Goal: Task Accomplishment & Management: Manage account settings

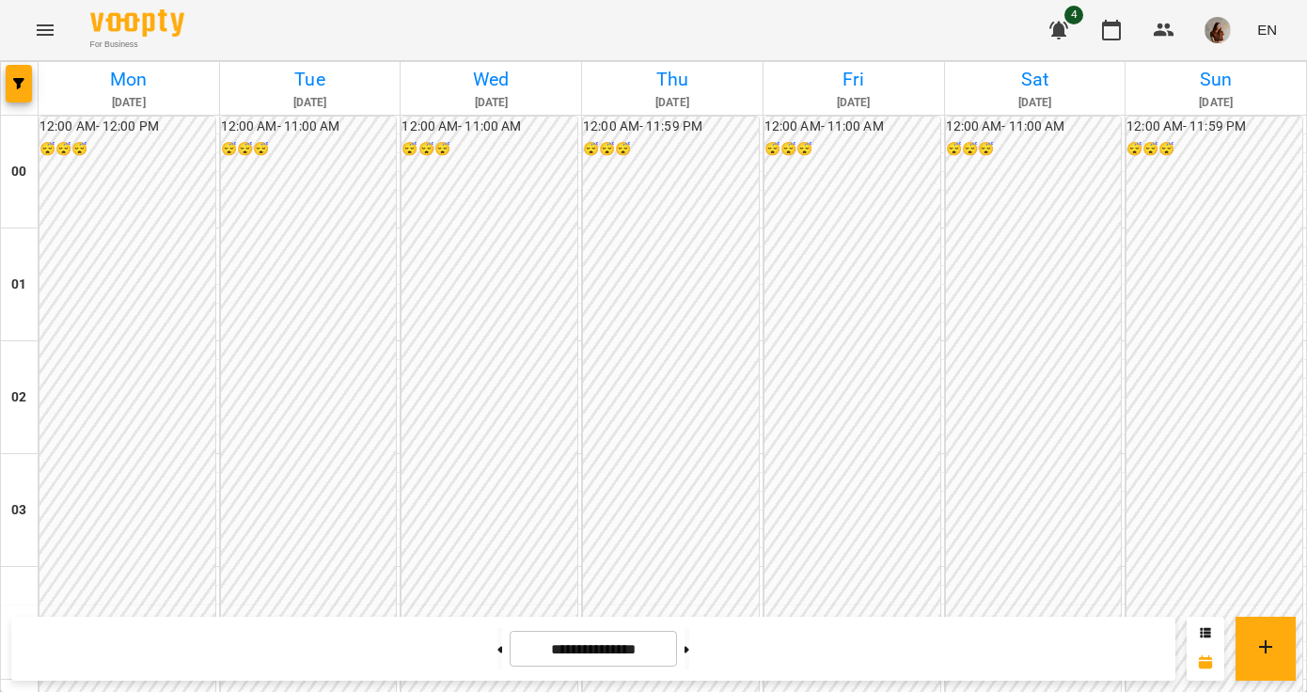
scroll to position [2216, 0]
click at [1217, 31] on img "button" at bounding box center [1217, 30] width 26 height 26
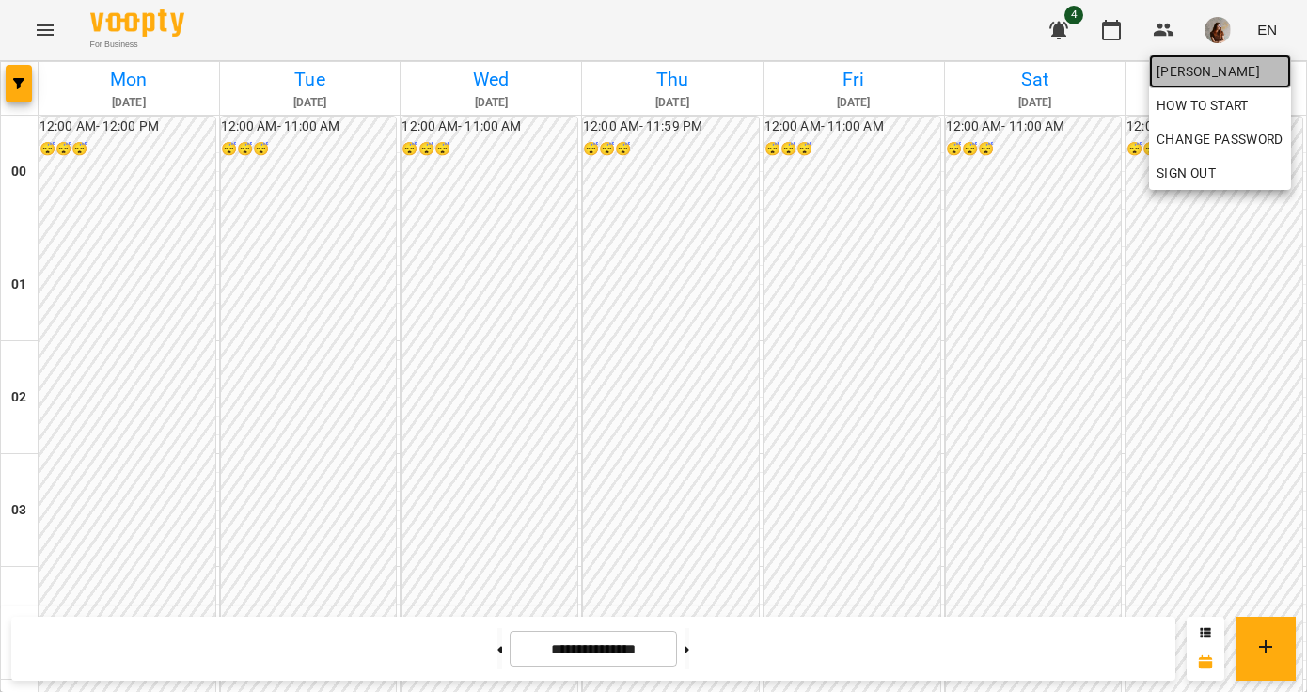
click at [1205, 66] on span "[PERSON_NAME]" at bounding box center [1219, 71] width 127 height 23
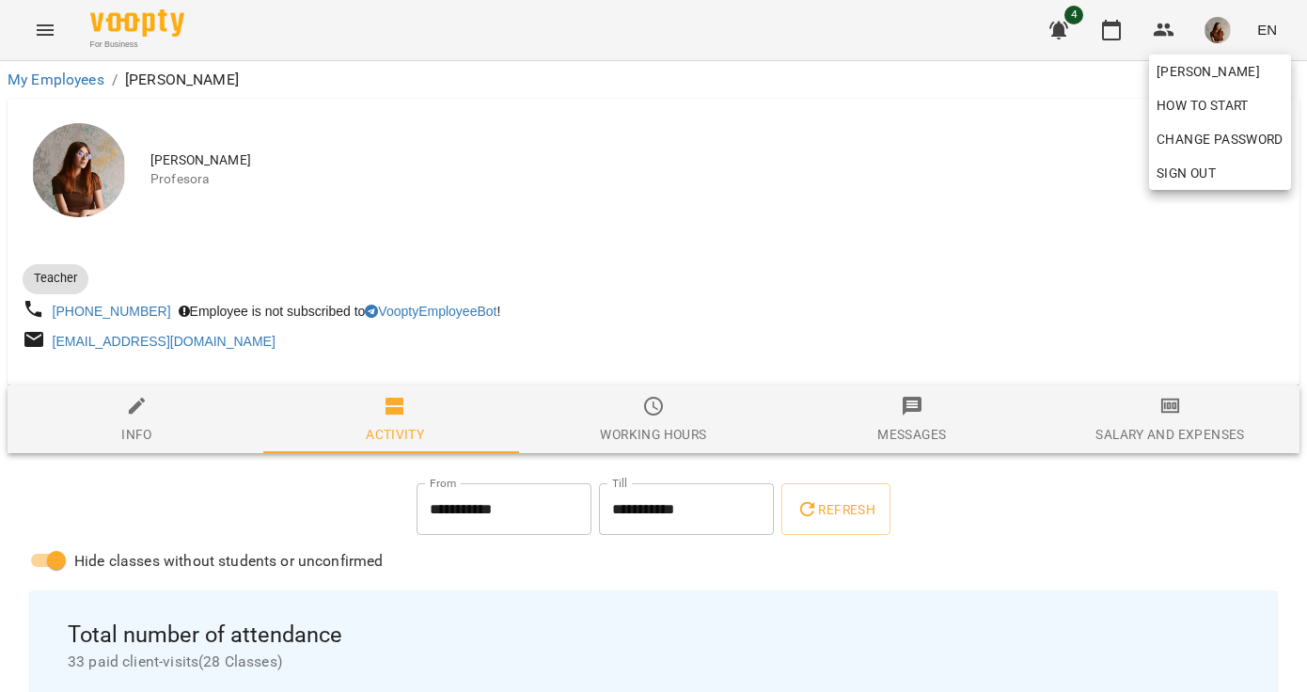
click at [1170, 30] on div at bounding box center [653, 346] width 1307 height 692
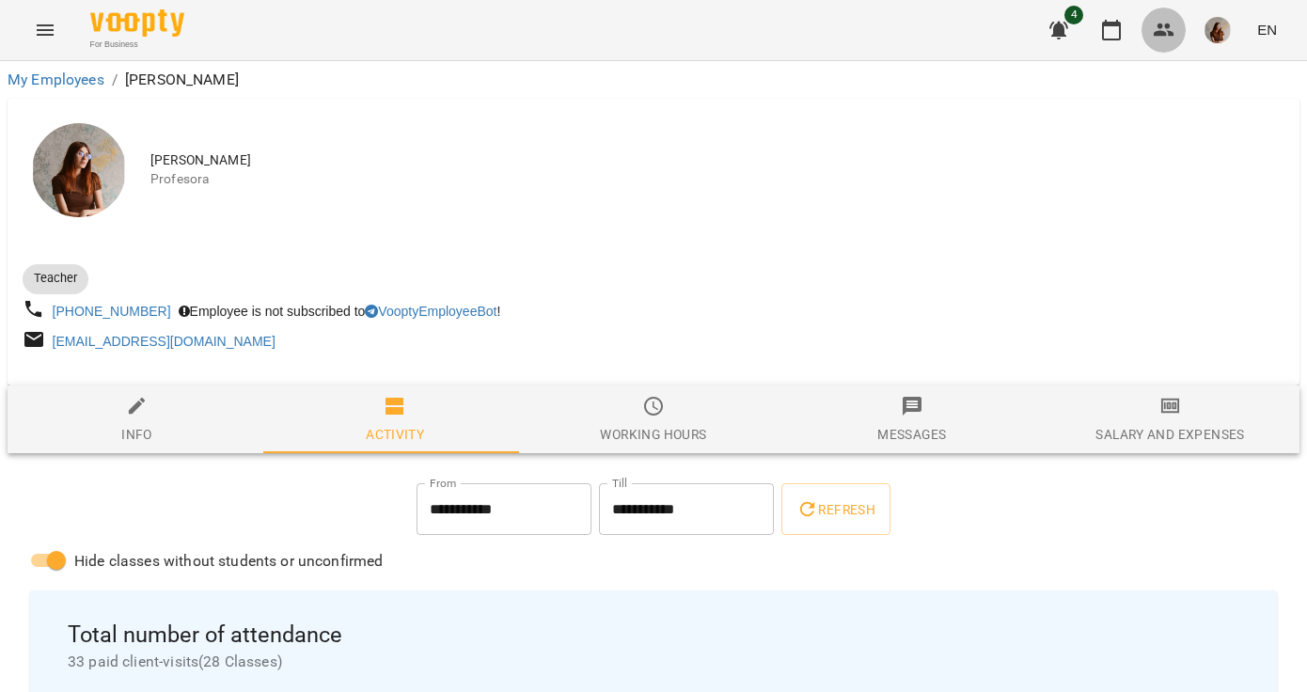
click at [1170, 30] on icon "button" at bounding box center [1164, 30] width 23 height 23
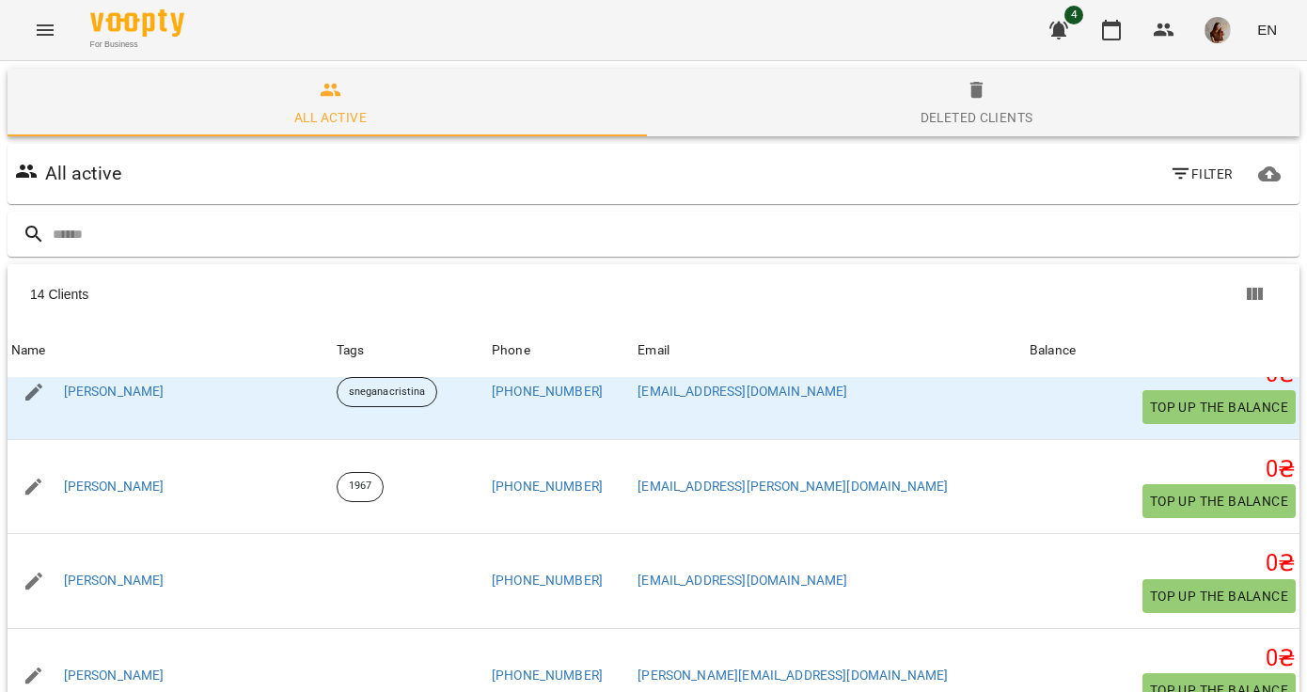
scroll to position [619, 0]
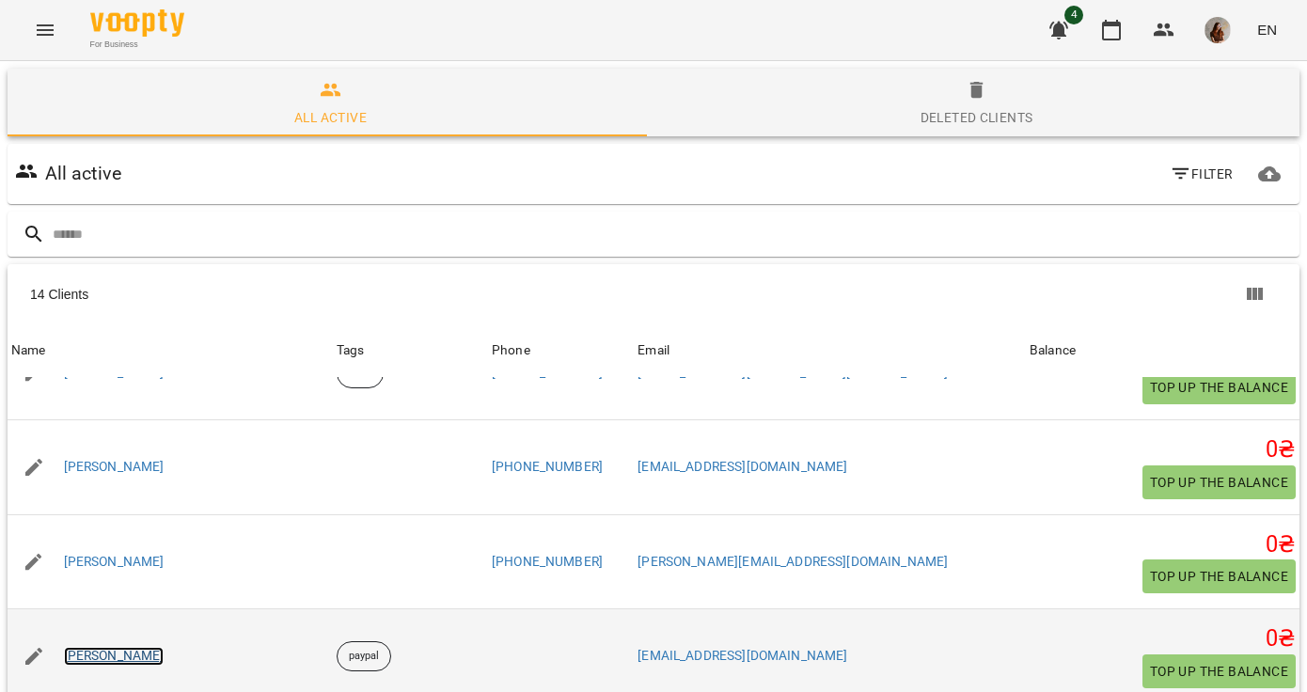
click at [104, 647] on link "[PERSON_NAME]" at bounding box center [114, 656] width 101 height 19
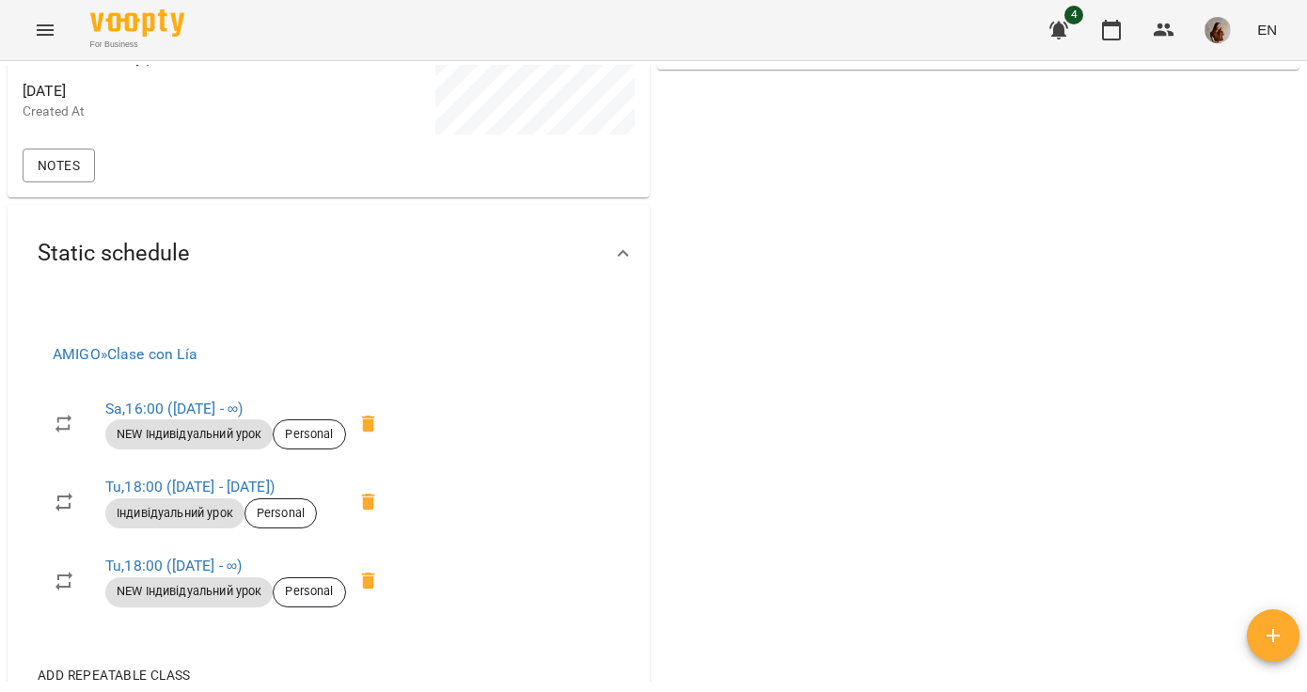
scroll to position [710, 0]
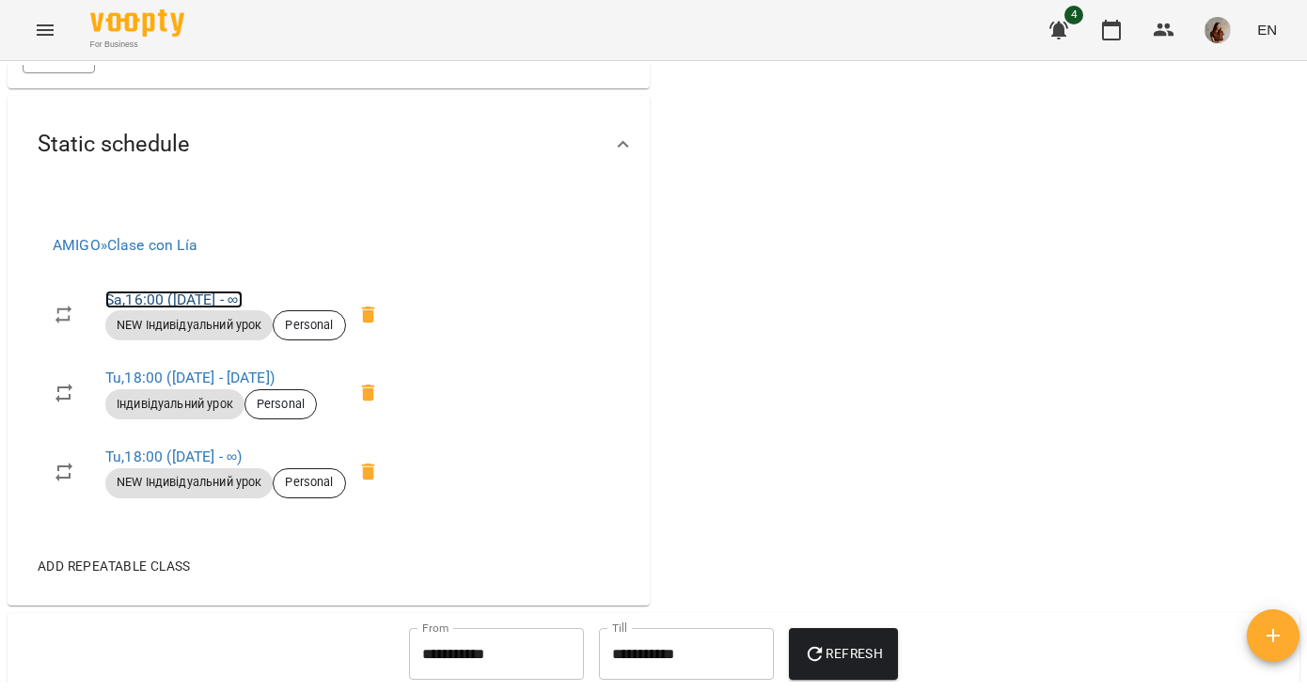
click at [197, 308] on link "Sa , 16:00 ([DATE] - ∞)" at bounding box center [173, 300] width 137 height 18
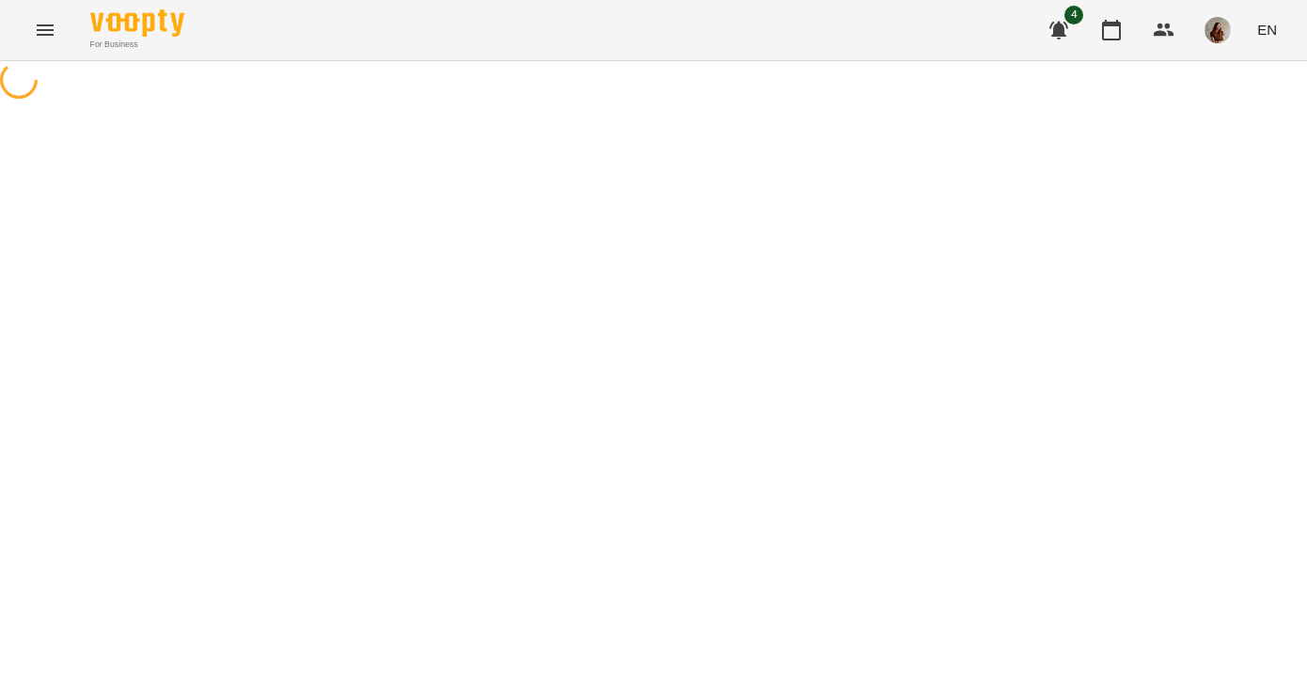
select select "*"
select select "**********"
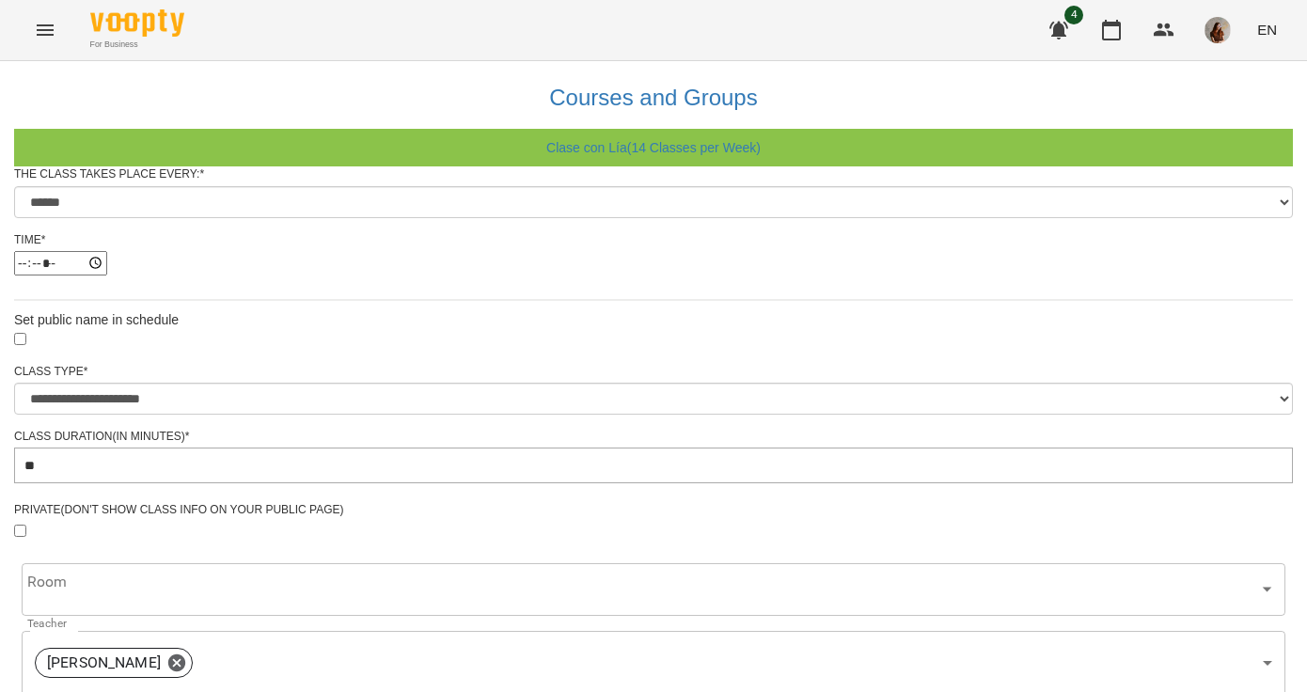
scroll to position [772, 0]
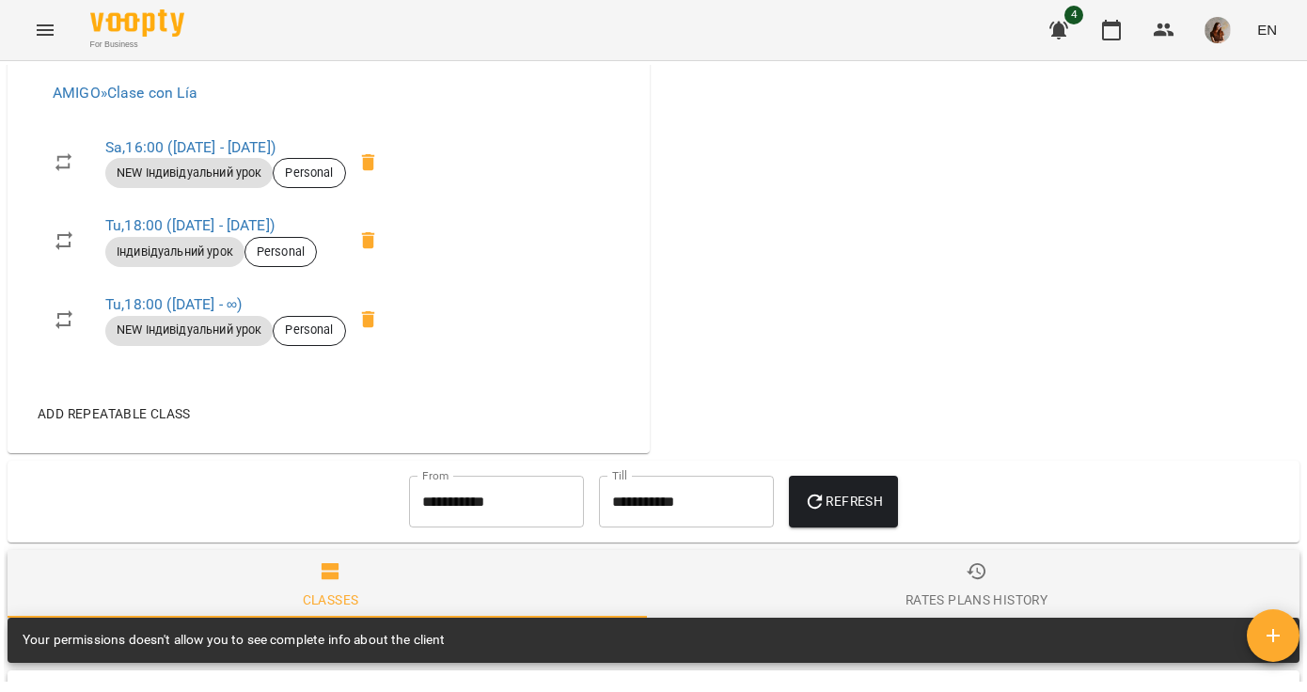
scroll to position [883, 0]
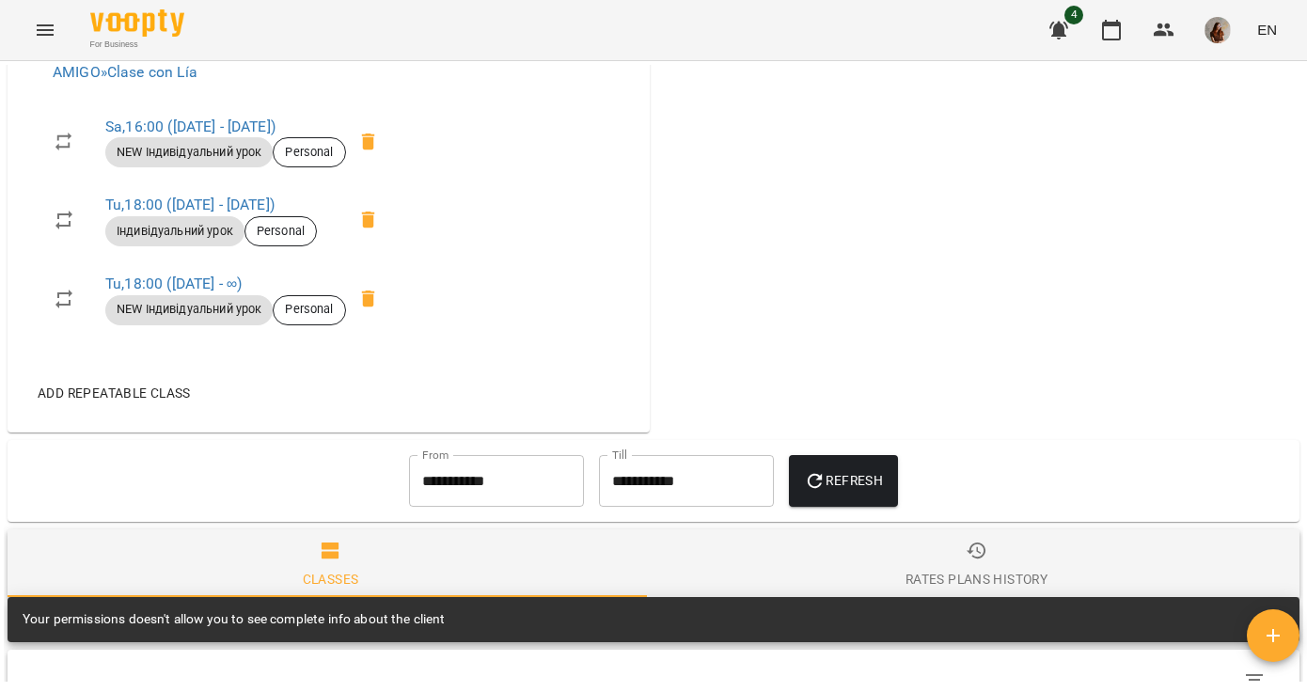
click at [130, 404] on span "Add repeatable class" at bounding box center [114, 393] width 153 height 23
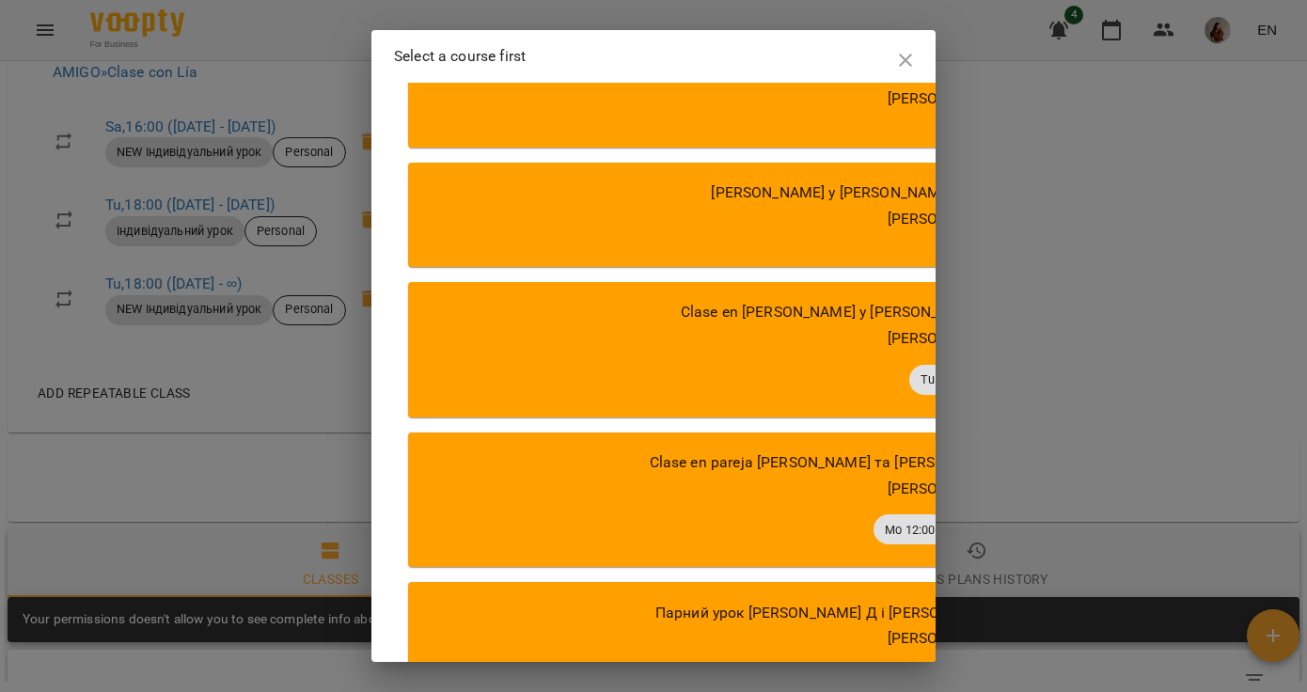
scroll to position [688, 0]
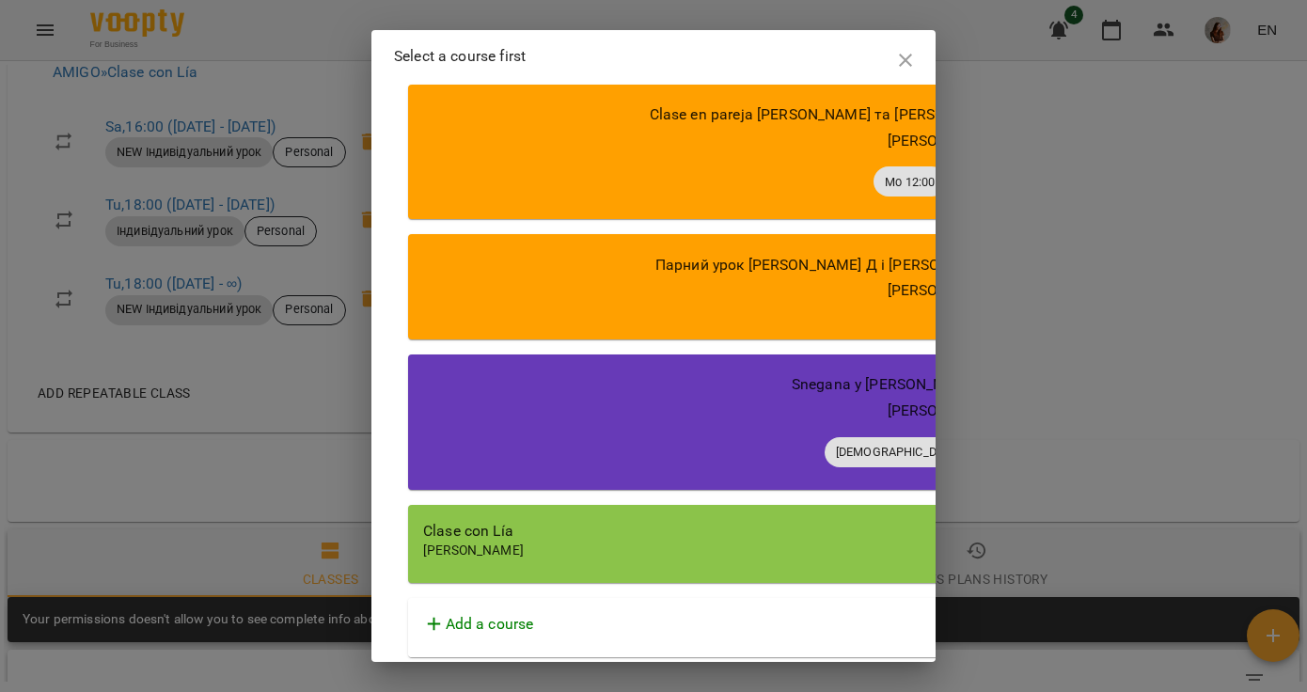
click at [545, 550] on div "[PERSON_NAME]" at bounding box center [944, 551] width 1042 height 19
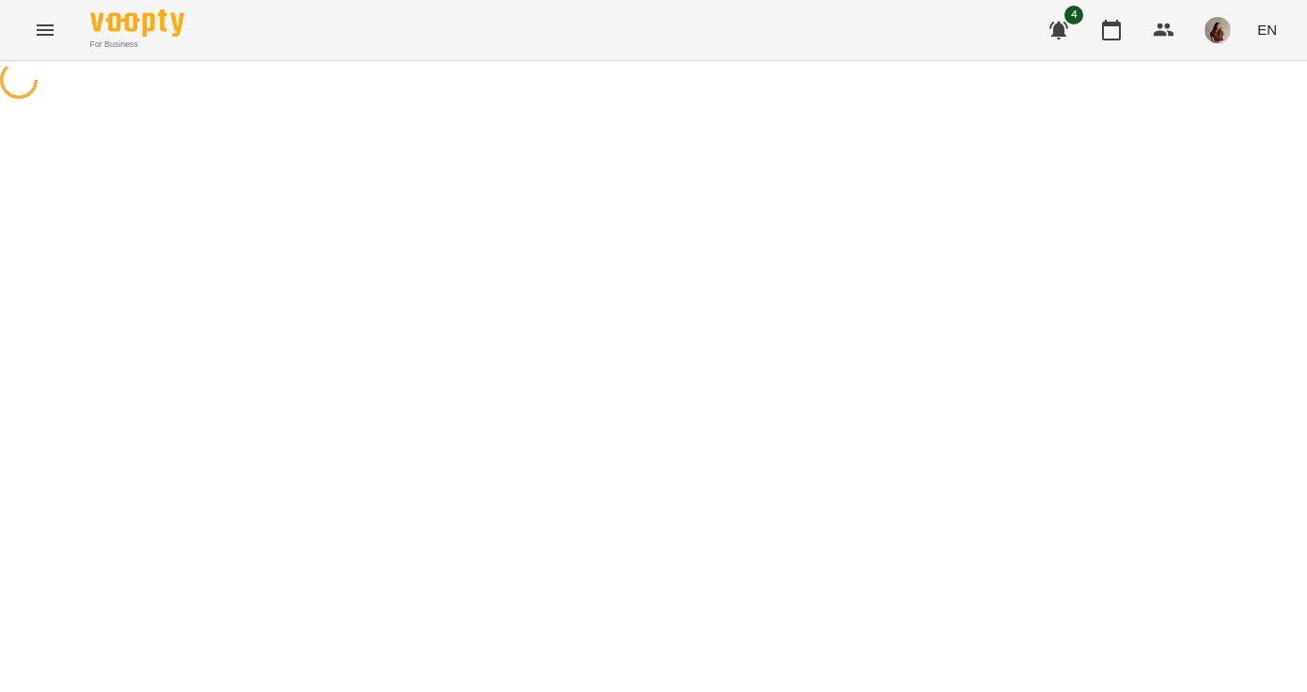
select select "**********"
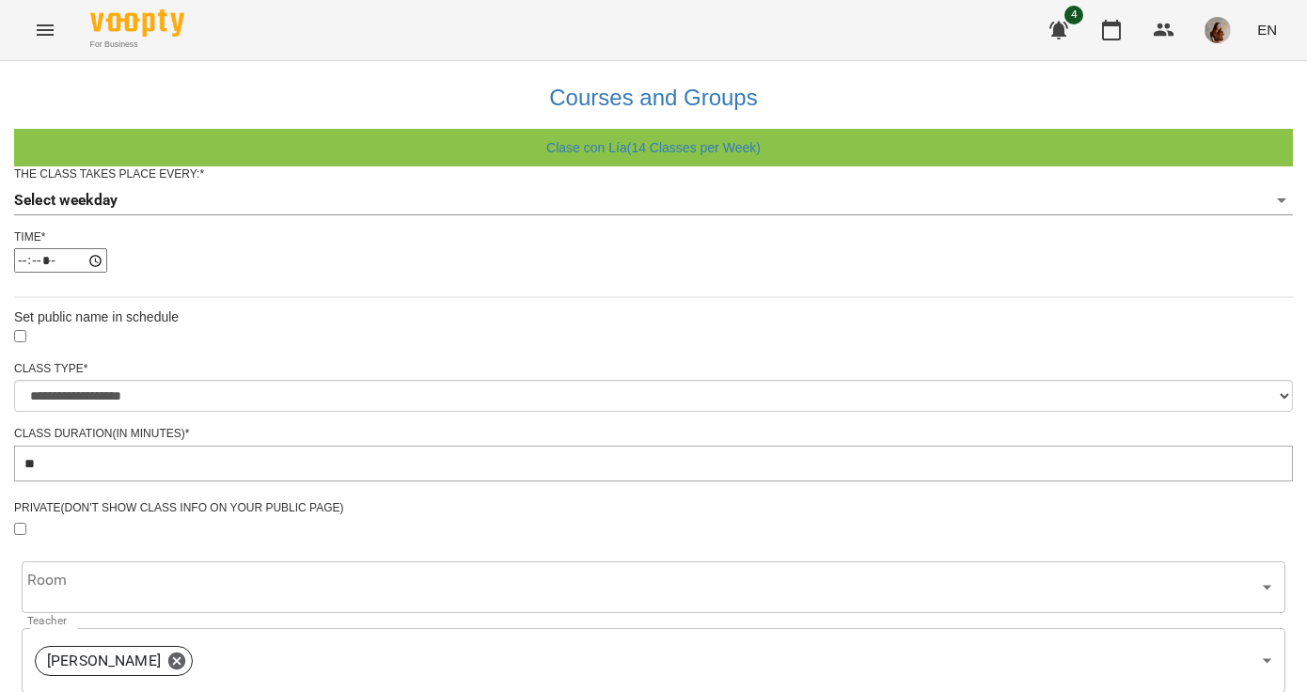
scroll to position [12, 0]
click at [526, 228] on body "**********" at bounding box center [653, 572] width 1307 height 1144
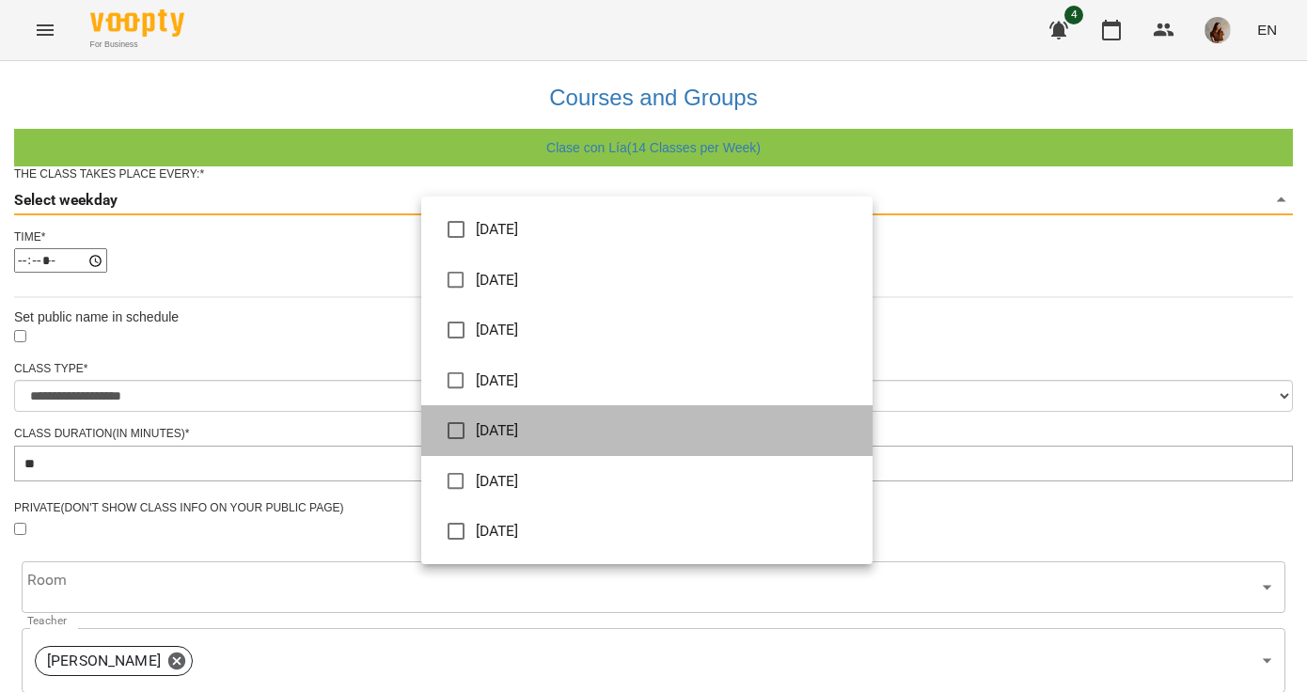
click at [518, 435] on li "[DATE]" at bounding box center [646, 430] width 451 height 51
type input "*"
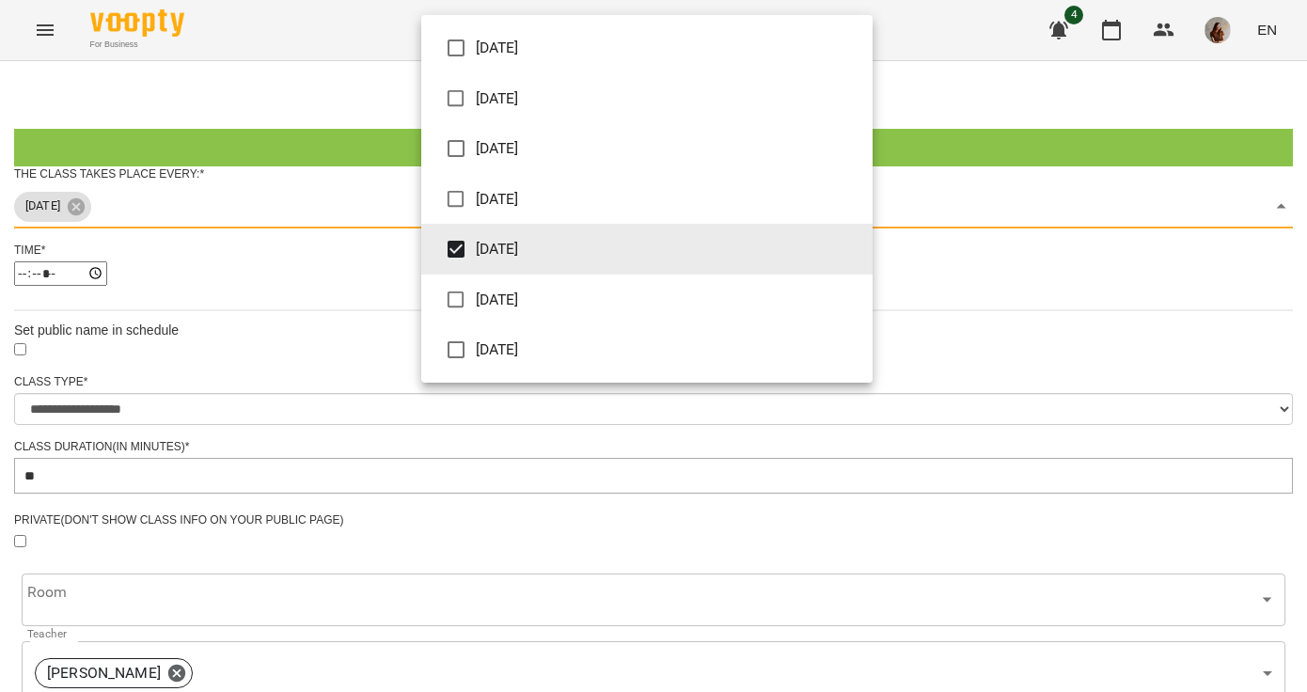
click at [292, 354] on div at bounding box center [653, 346] width 1307 height 692
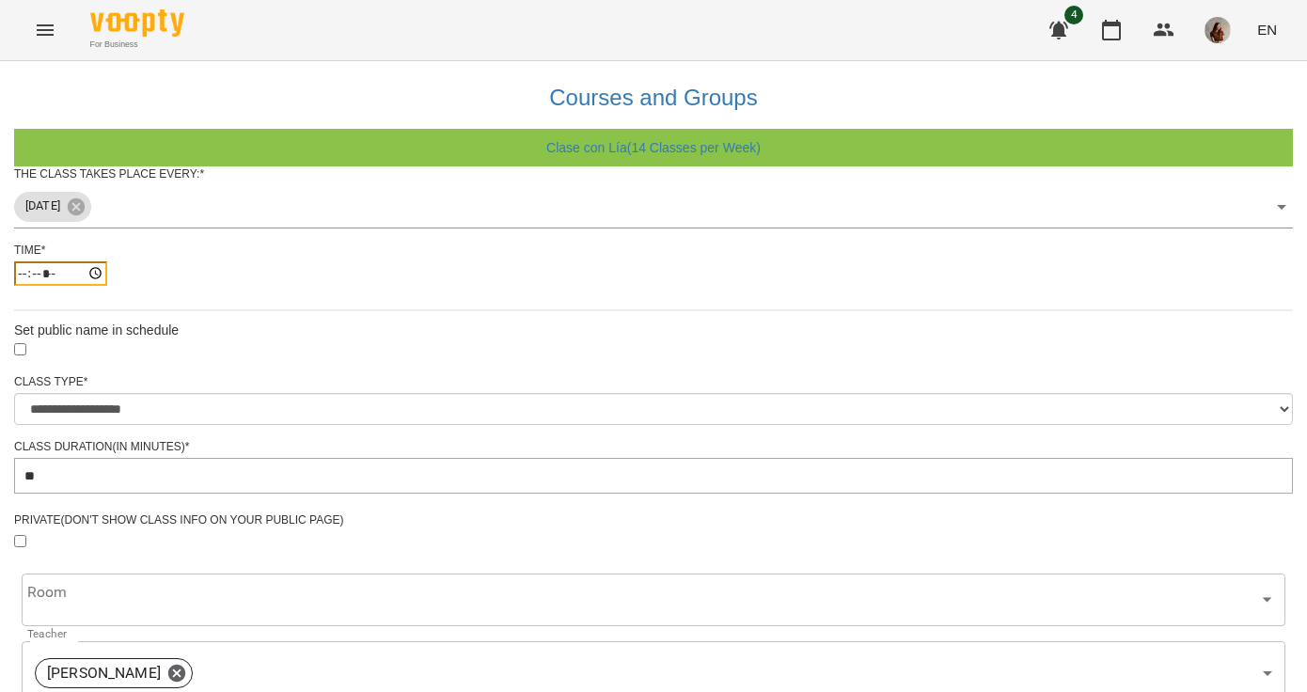
click at [107, 286] on input "*****" at bounding box center [60, 273] width 93 height 24
type input "*****"
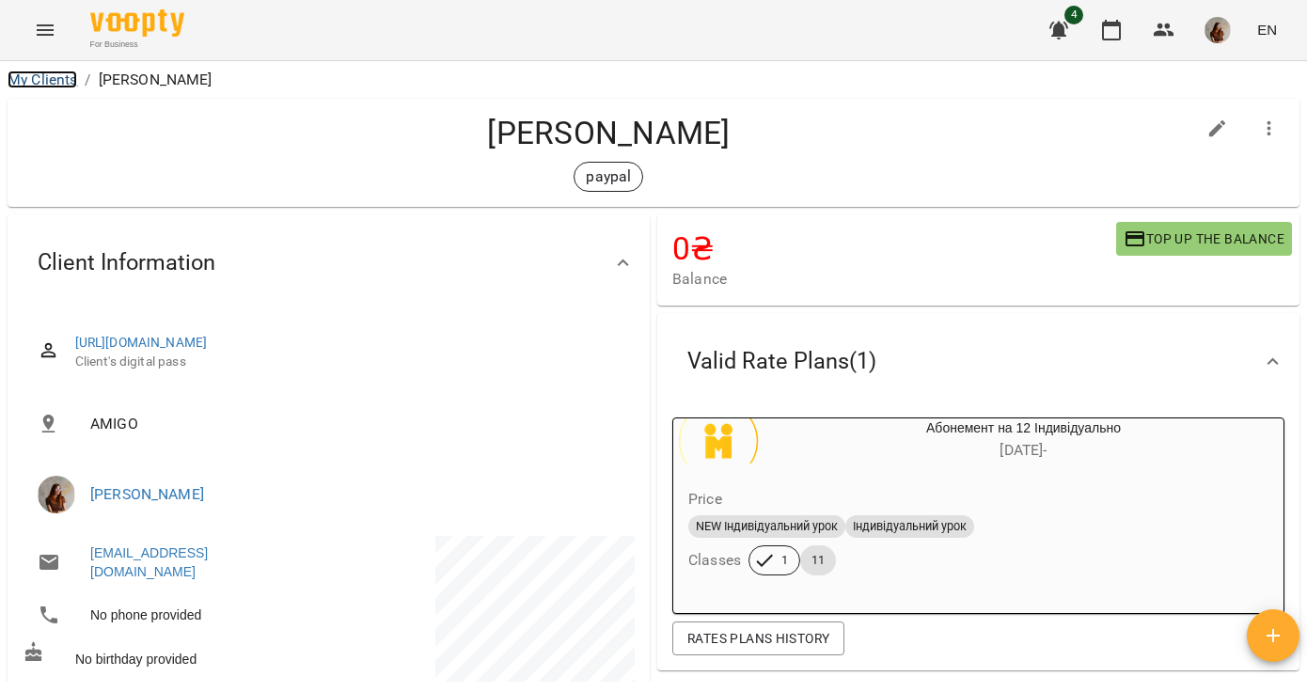
click at [74, 74] on link "My Clients" at bounding box center [43, 80] width 70 height 18
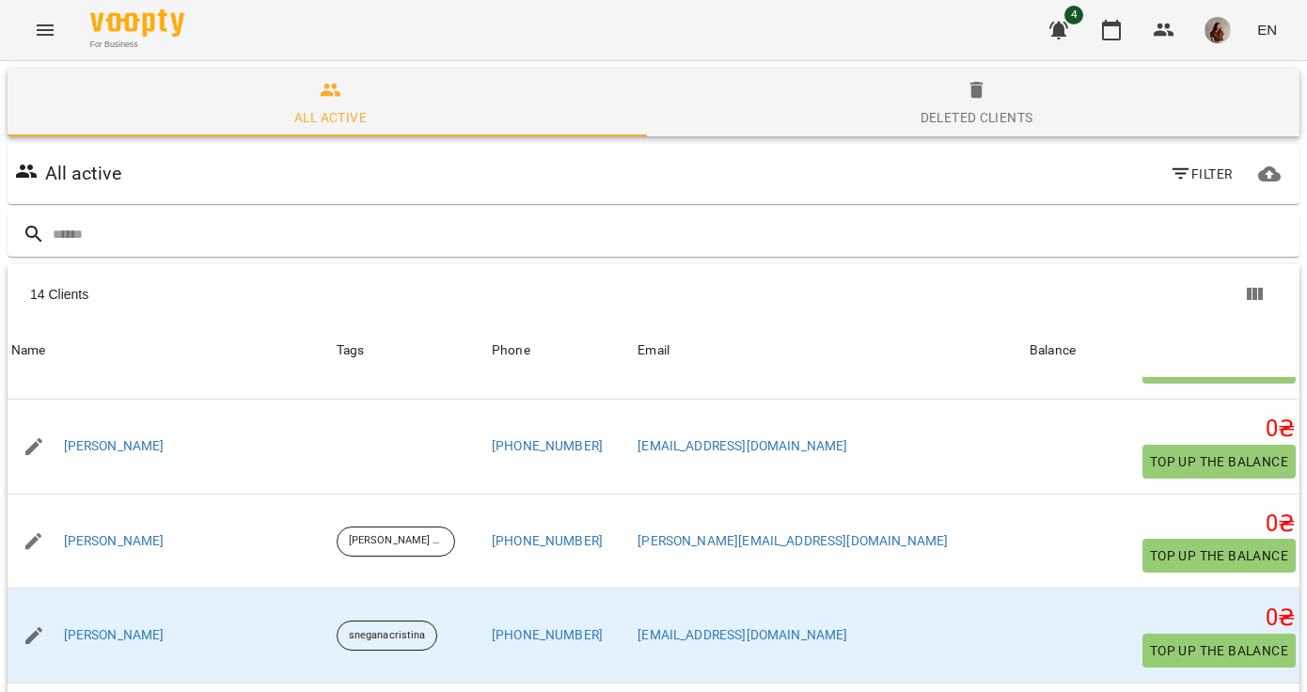
scroll to position [906, 0]
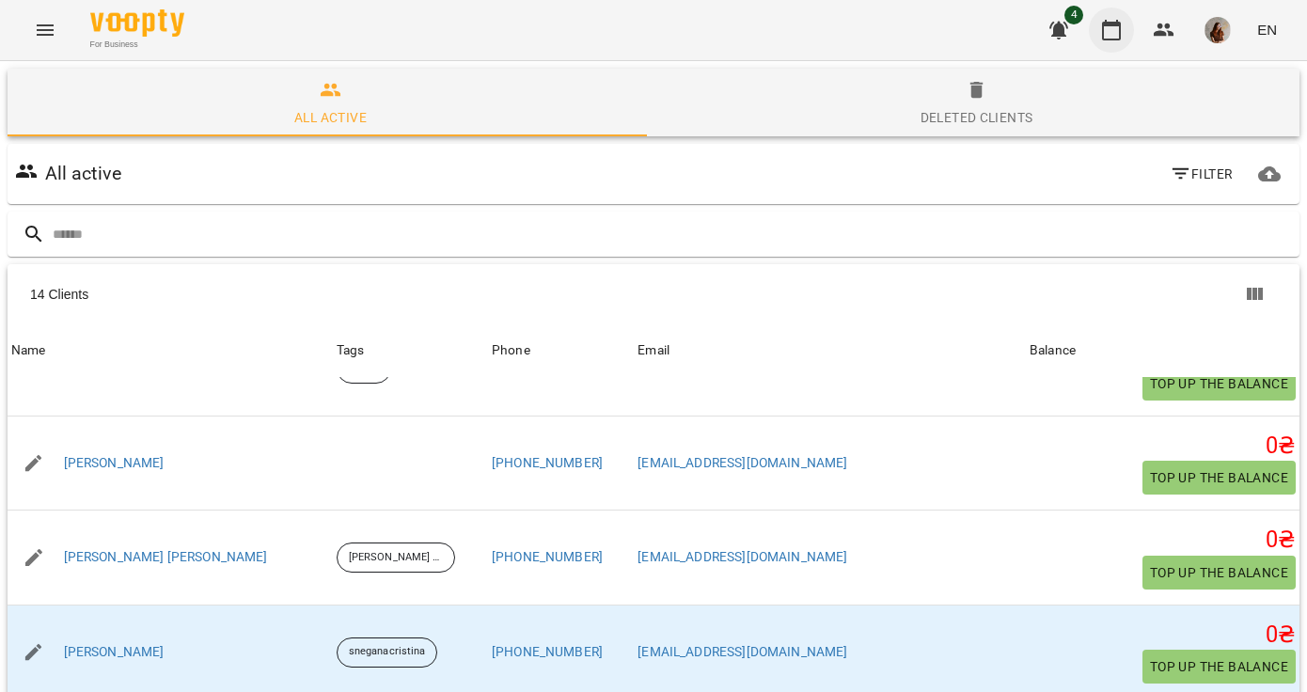
click at [1108, 42] on button "button" at bounding box center [1111, 30] width 45 height 45
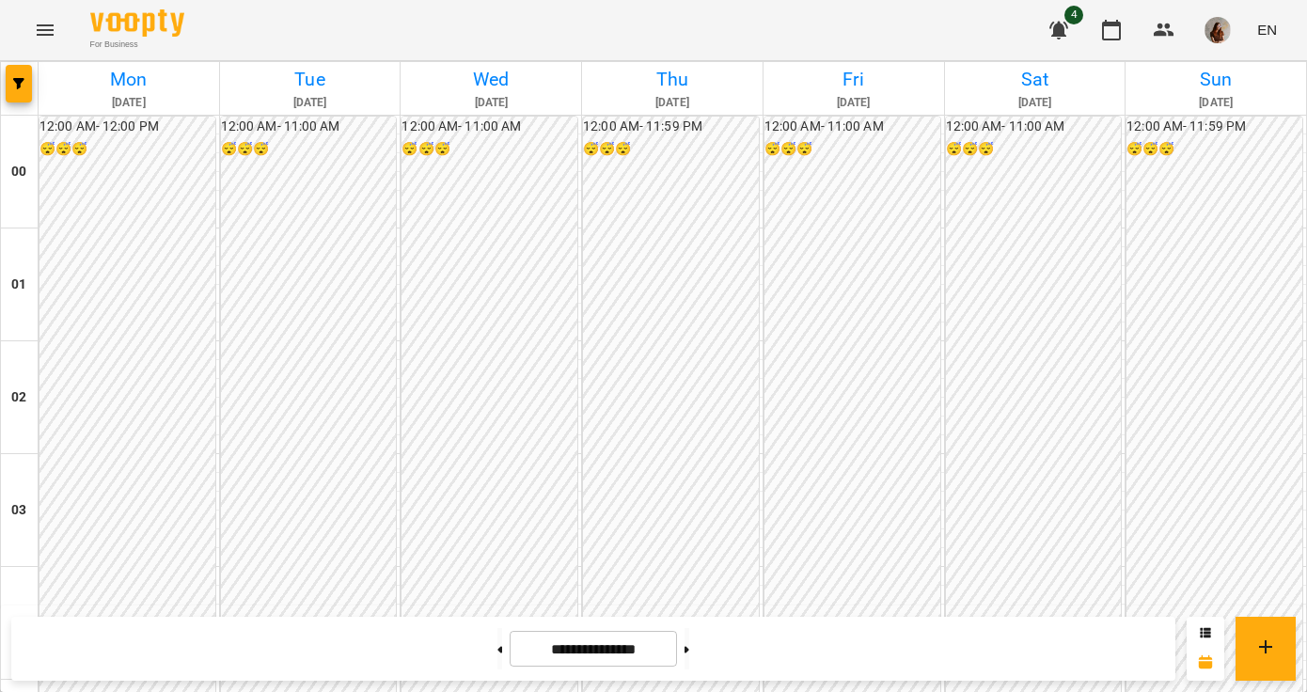
scroll to position [1619, 0]
click at [689, 653] on button at bounding box center [686, 648] width 5 height 41
click at [497, 650] on button at bounding box center [499, 648] width 5 height 41
type input "**********"
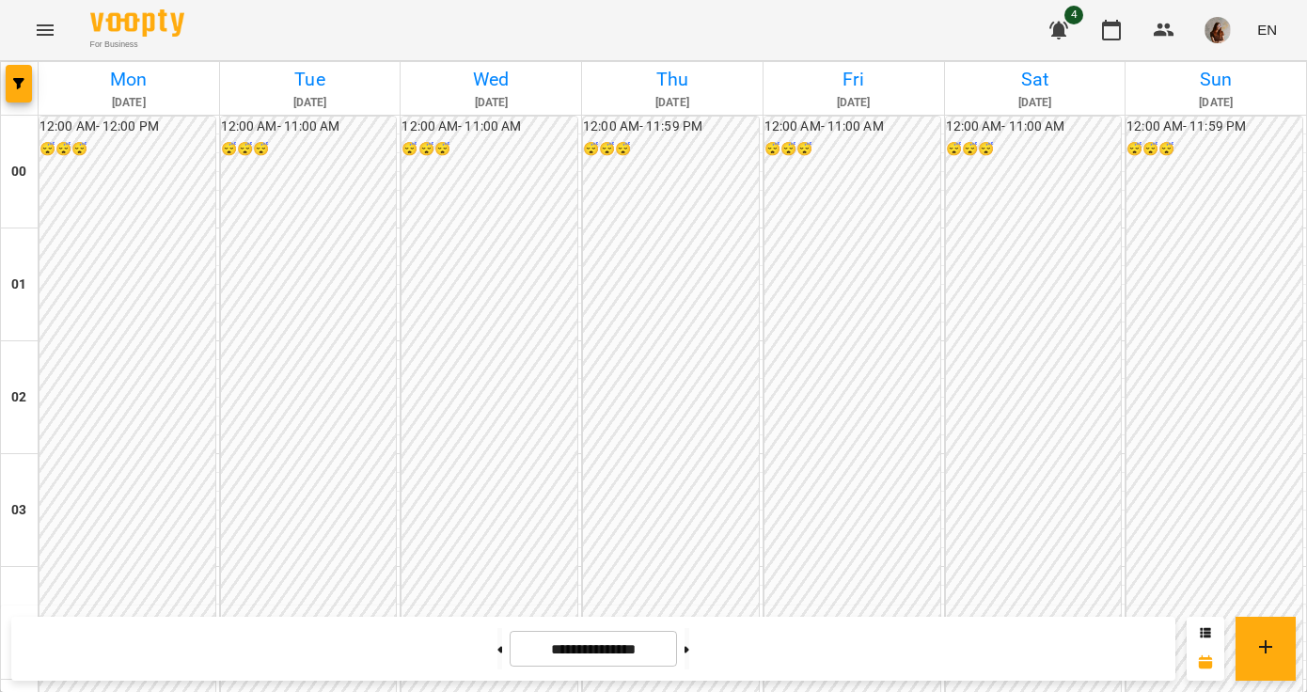
scroll to position [0, 0]
